Goal: Task Accomplishment & Management: Use online tool/utility

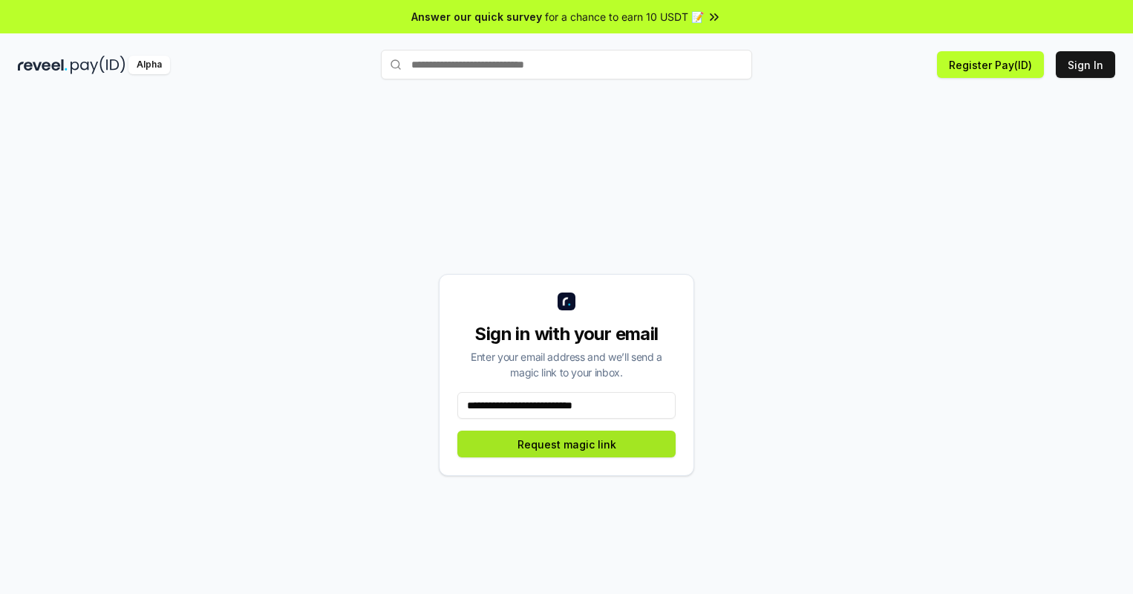
type input "**********"
click at [567, 444] on button "Request magic link" at bounding box center [566, 444] width 218 height 27
